Goal: Information Seeking & Learning: Learn about a topic

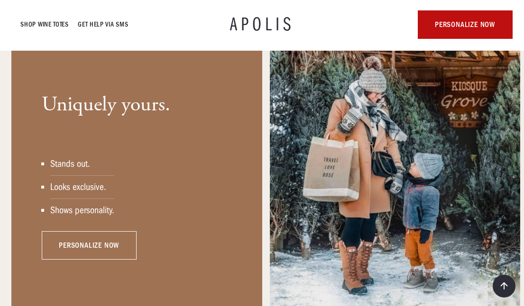
scroll to position [814, 0]
